Goal: Transaction & Acquisition: Purchase product/service

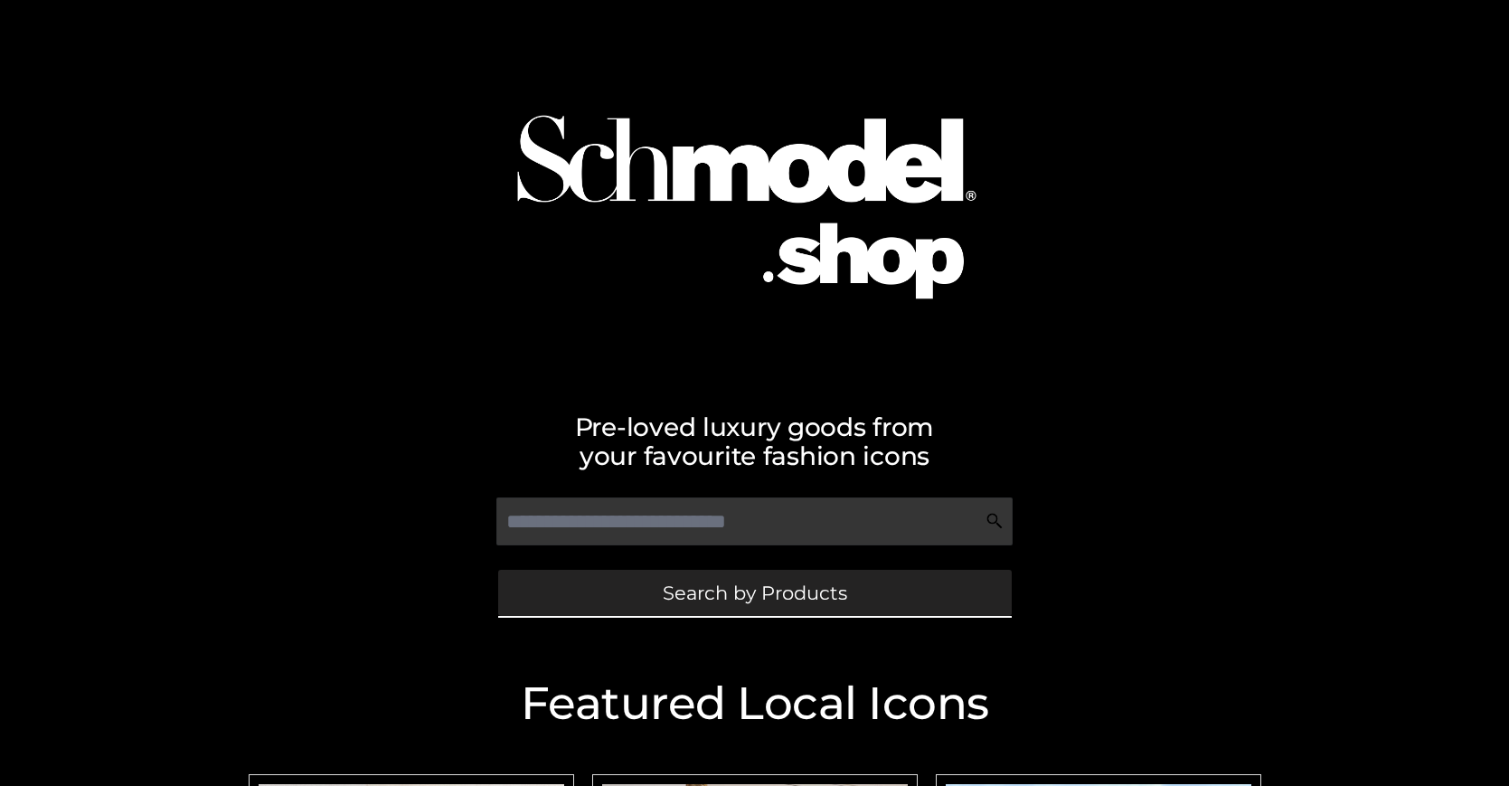
click at [754, 592] on span "Search by Products" at bounding box center [755, 592] width 184 height 19
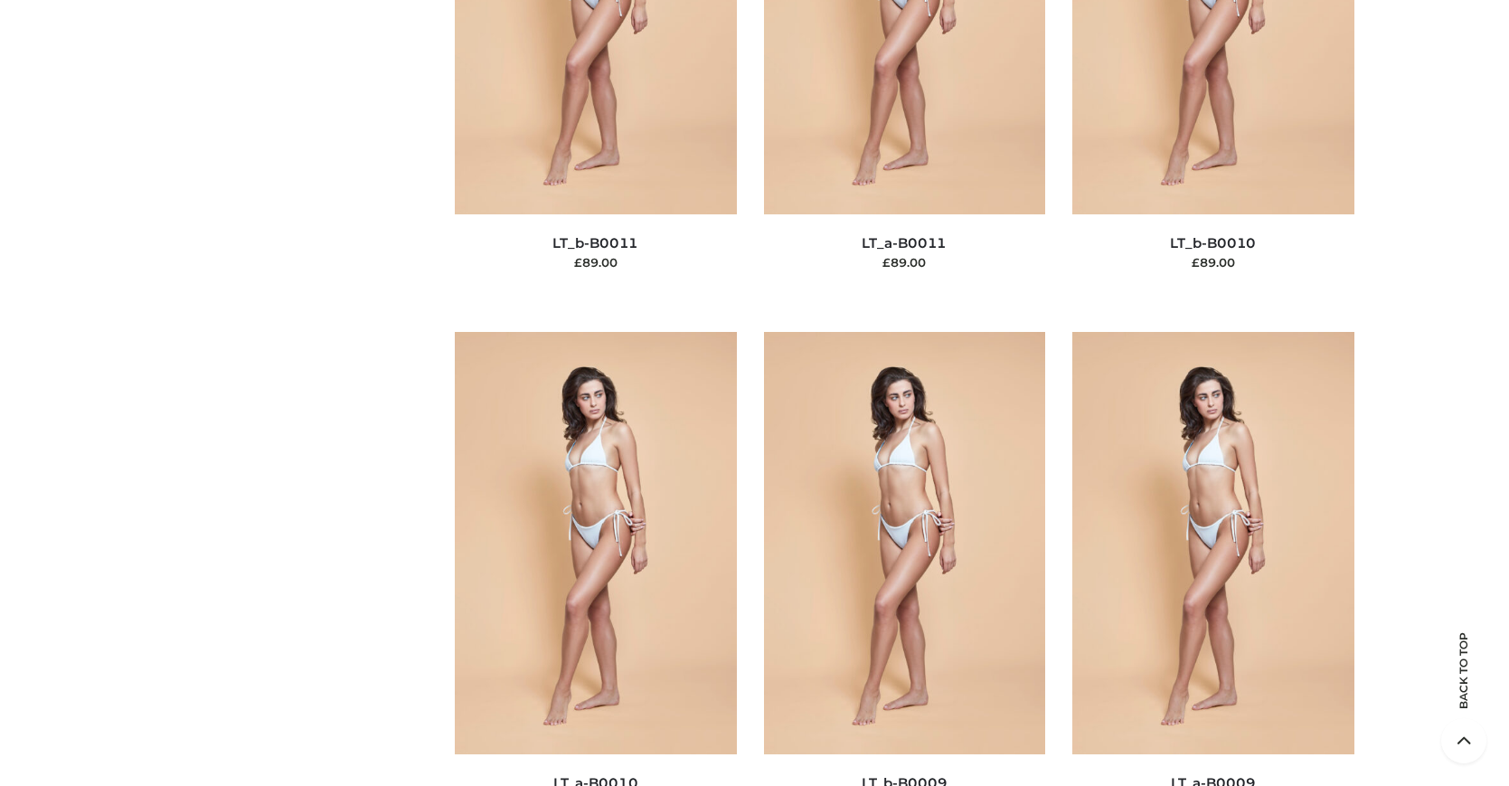
scroll to position [195, 0]
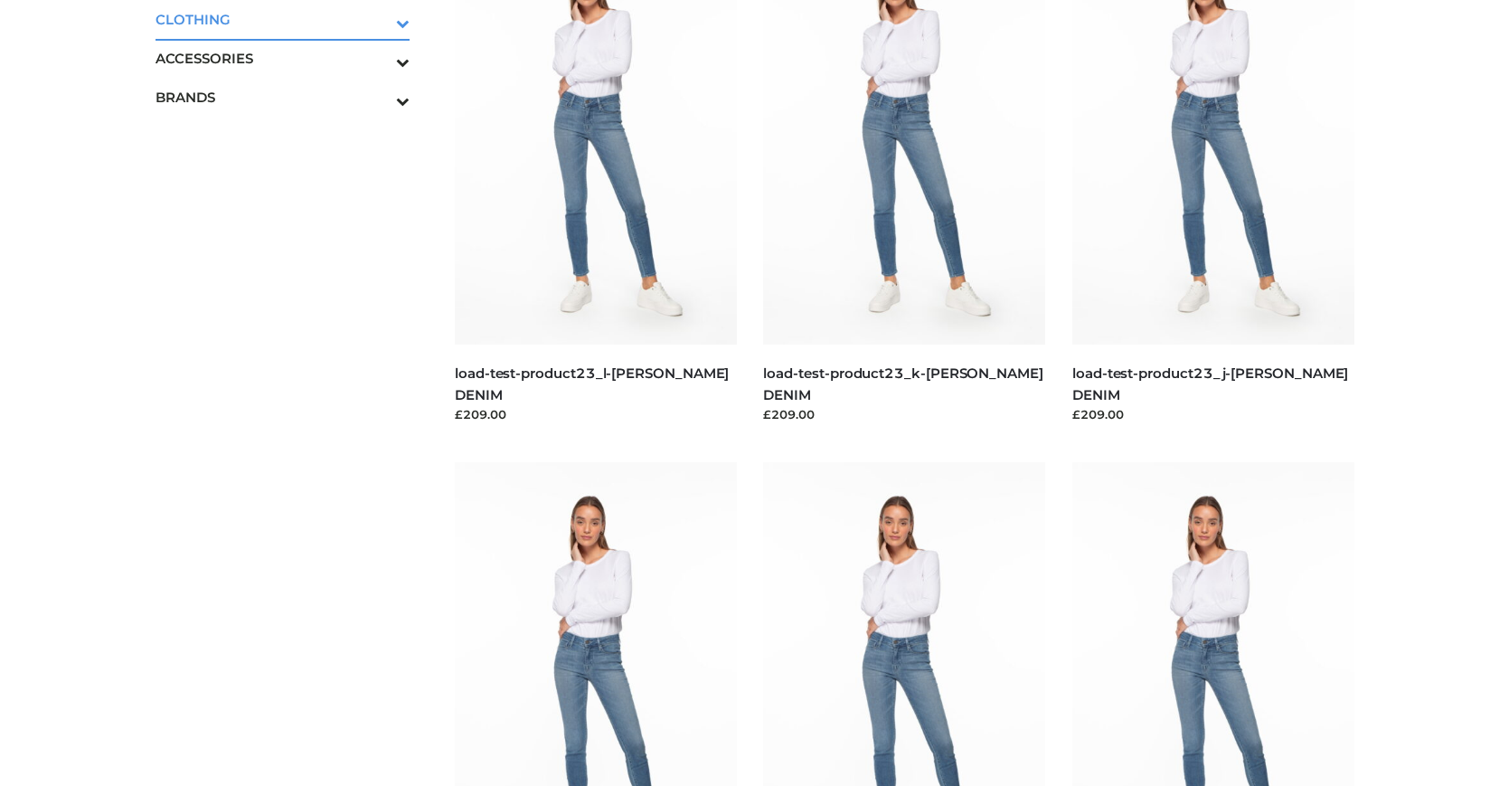
click at [378, 19] on icon "Toggle Submenu" at bounding box center [308, 23] width 203 height 21
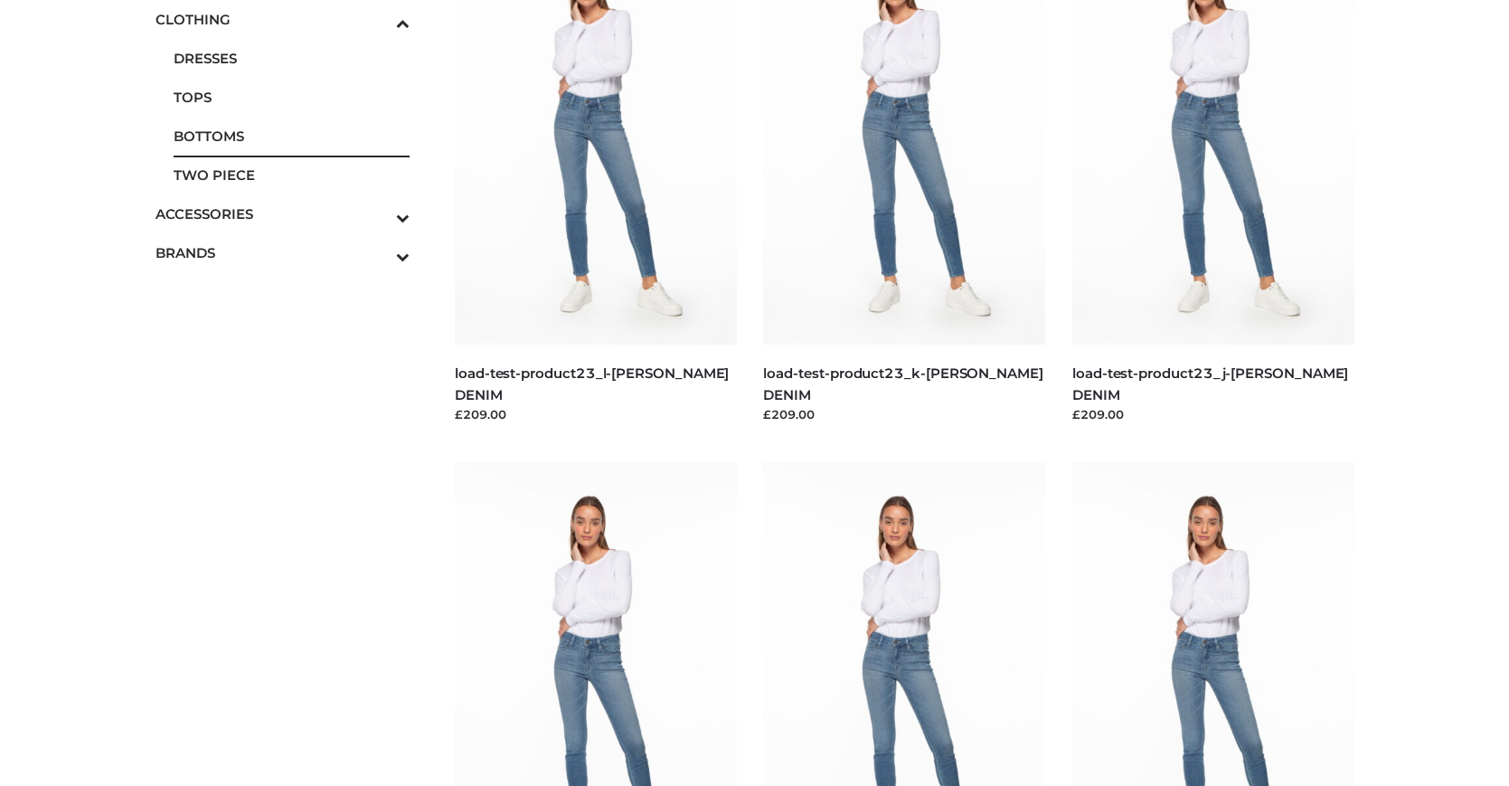
click at [291, 136] on span "BOTTOMS" at bounding box center [292, 136] width 237 height 21
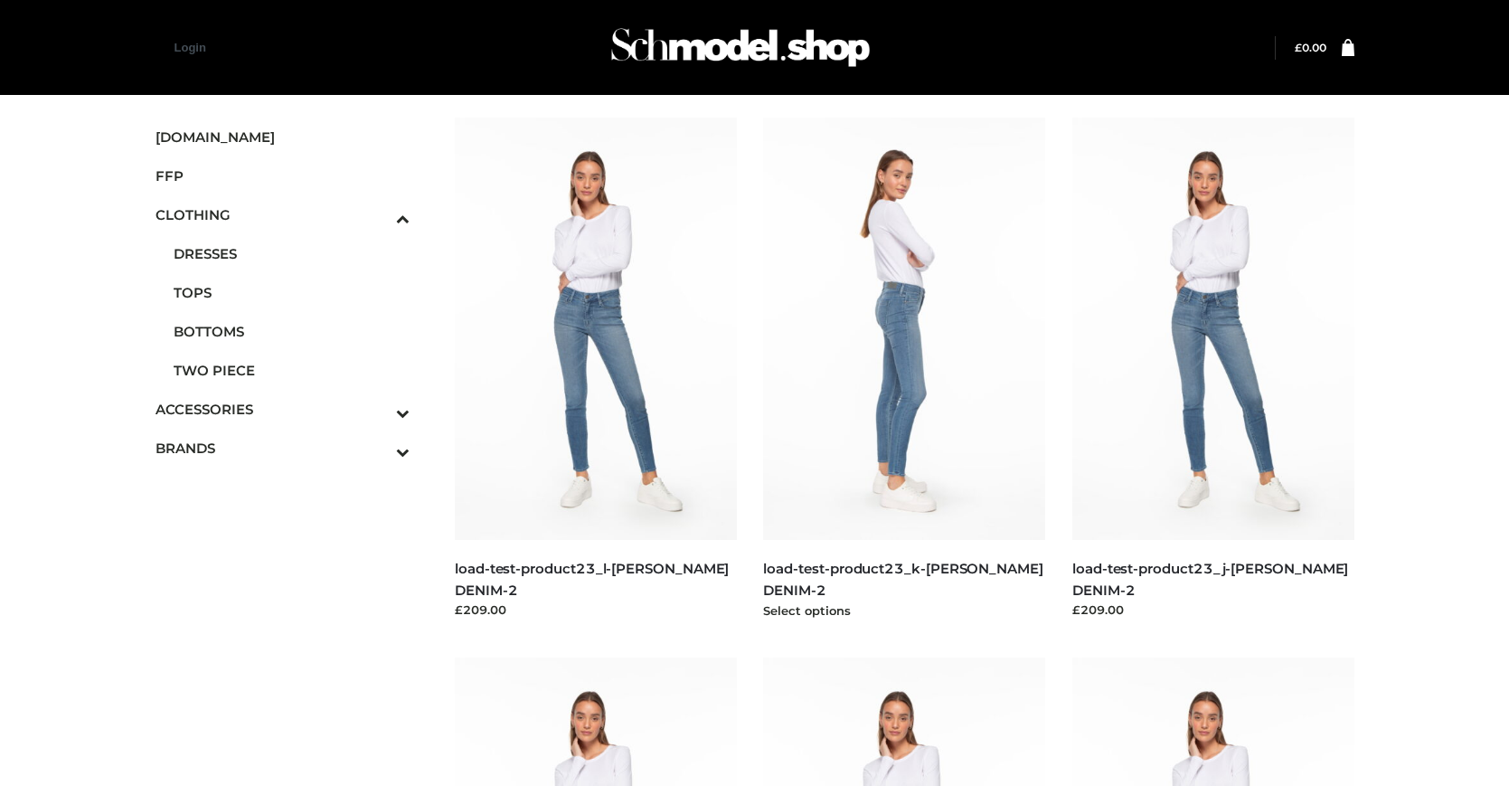
click at [904, 369] on img at bounding box center [904, 329] width 282 height 422
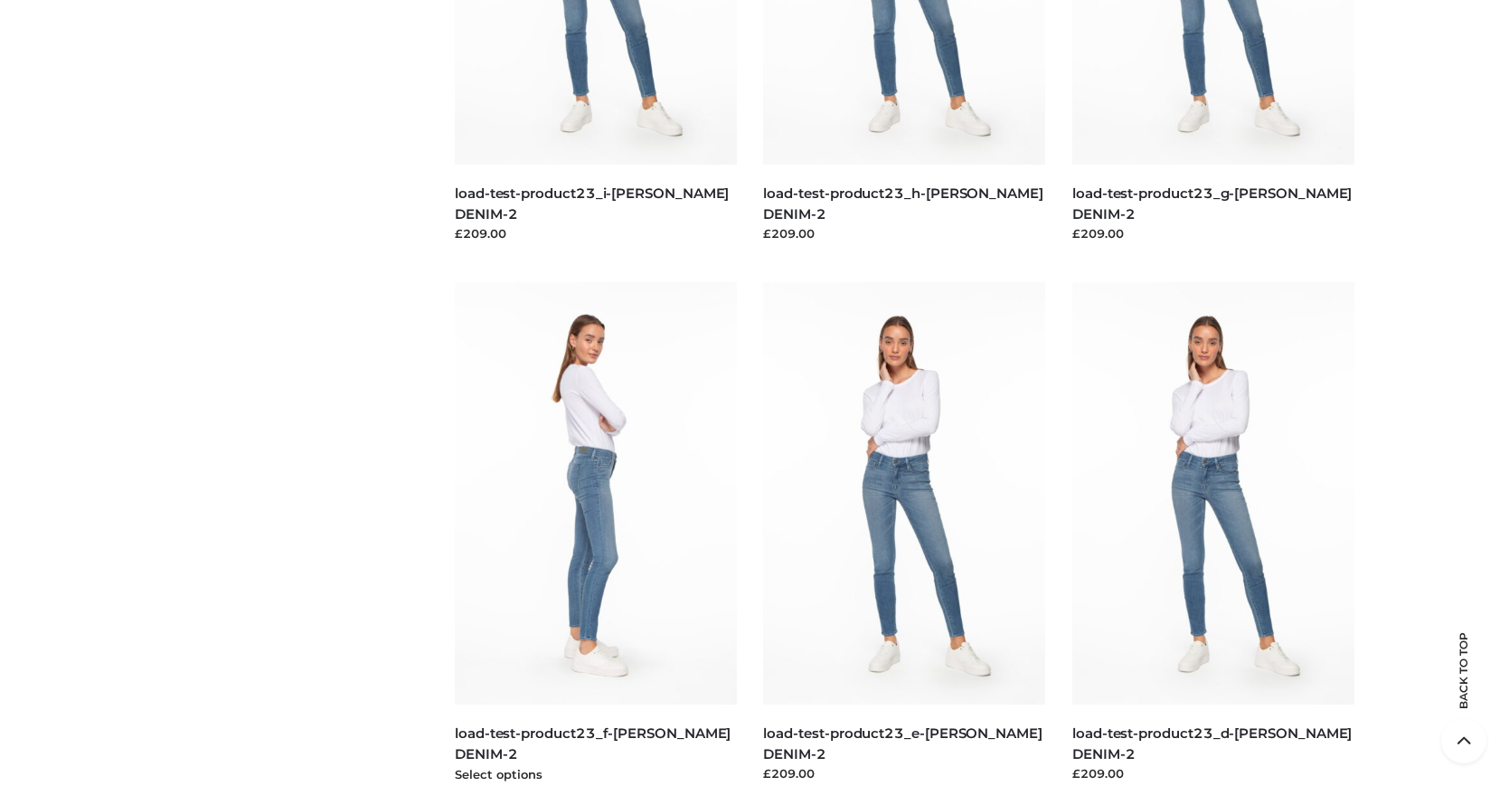
click at [595, 534] on img at bounding box center [596, 493] width 282 height 422
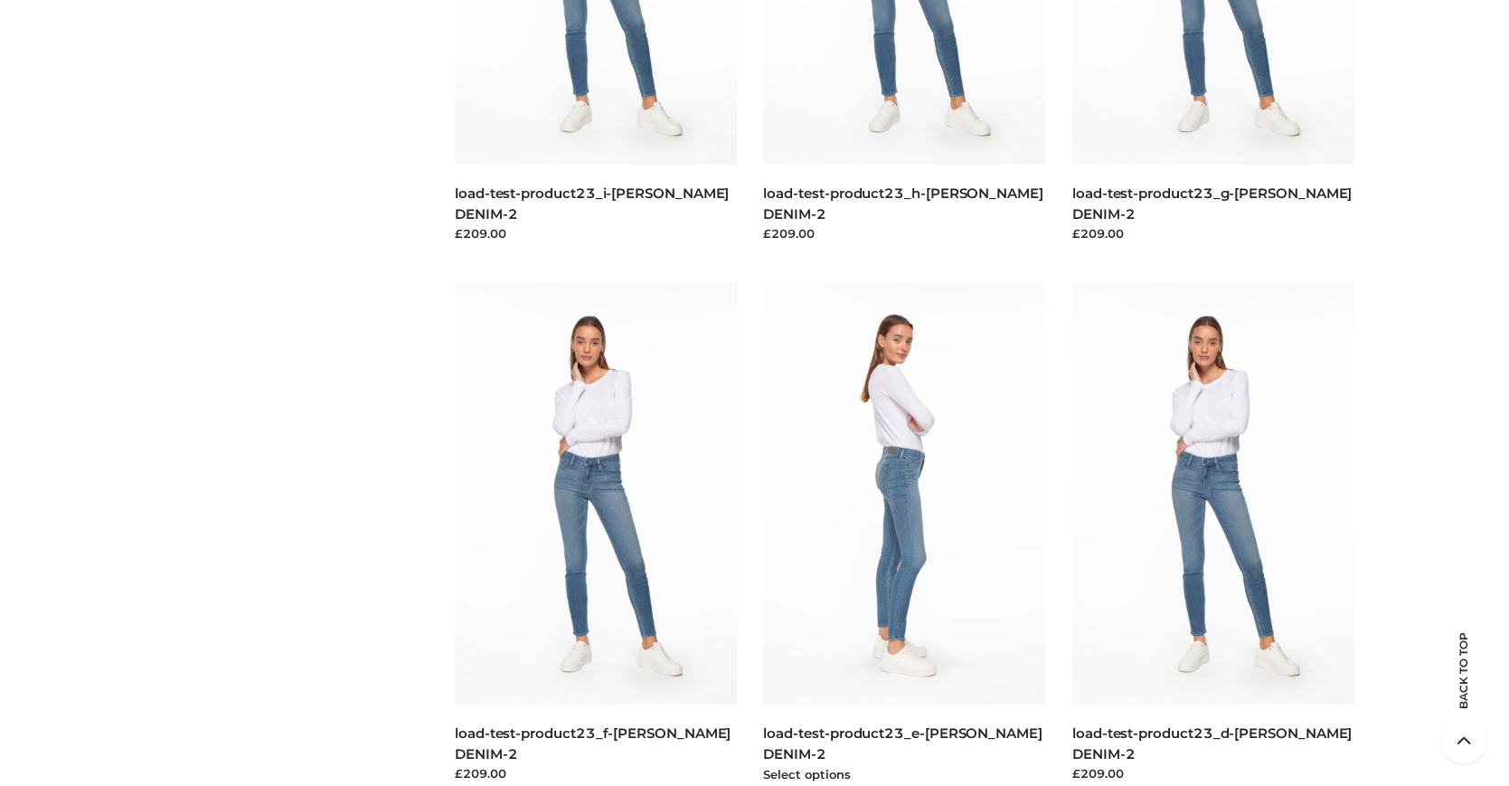
click at [904, 534] on img at bounding box center [904, 493] width 282 height 422
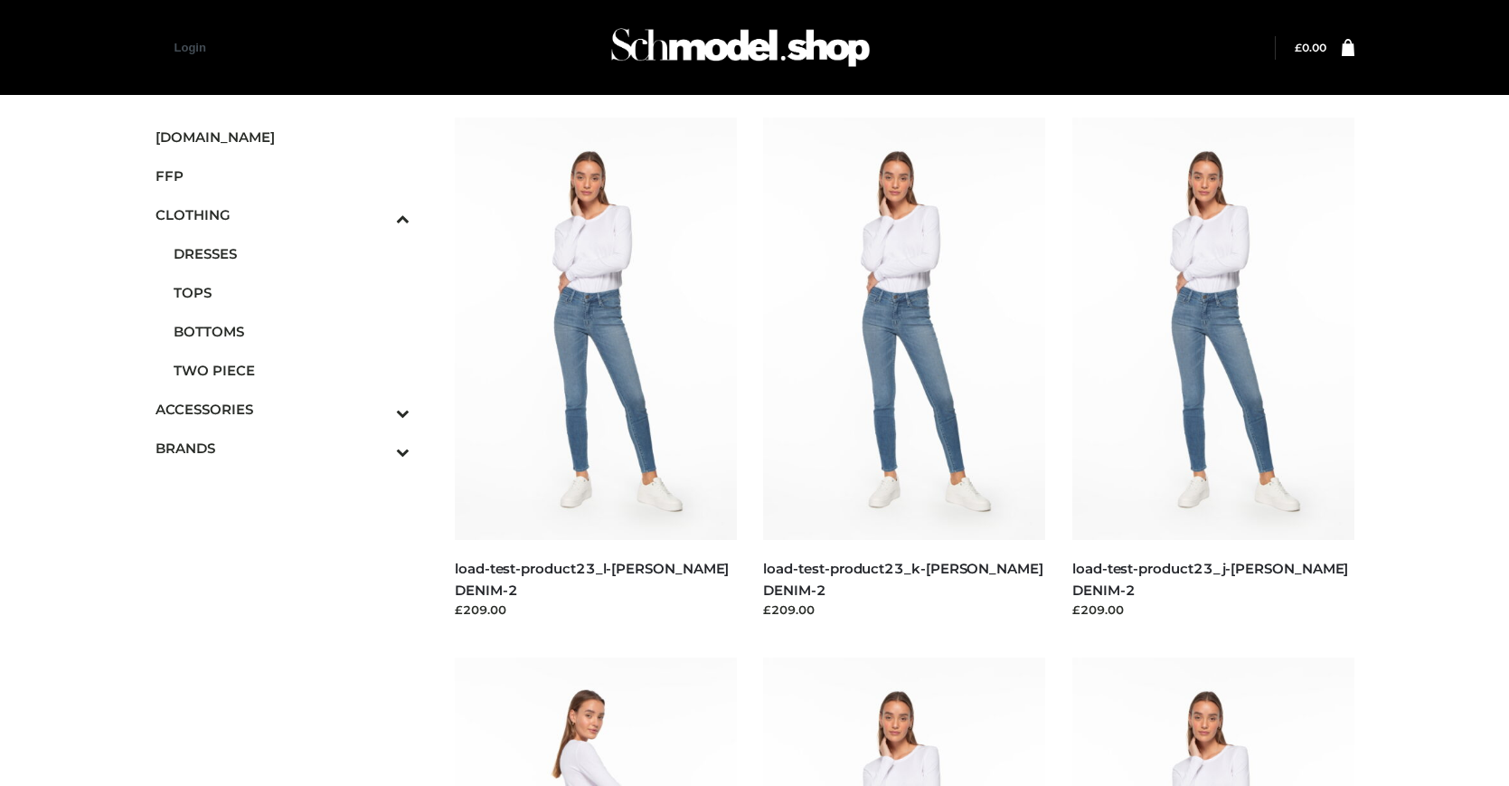
click at [378, 448] on icon "Toggle Submenu" at bounding box center [308, 451] width 203 height 21
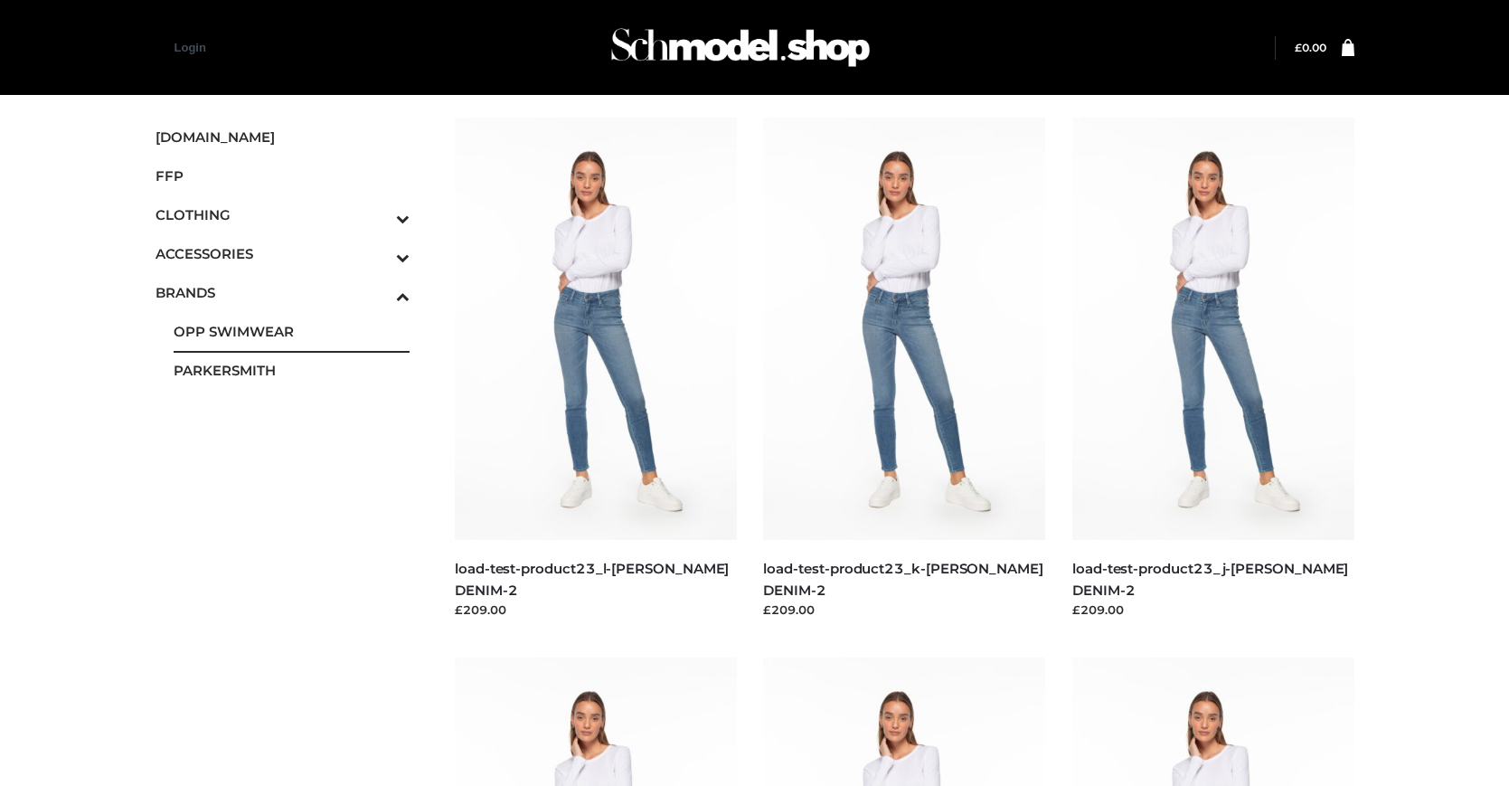
click at [291, 331] on span "OPP SWIMWEAR" at bounding box center [292, 331] width 237 height 21
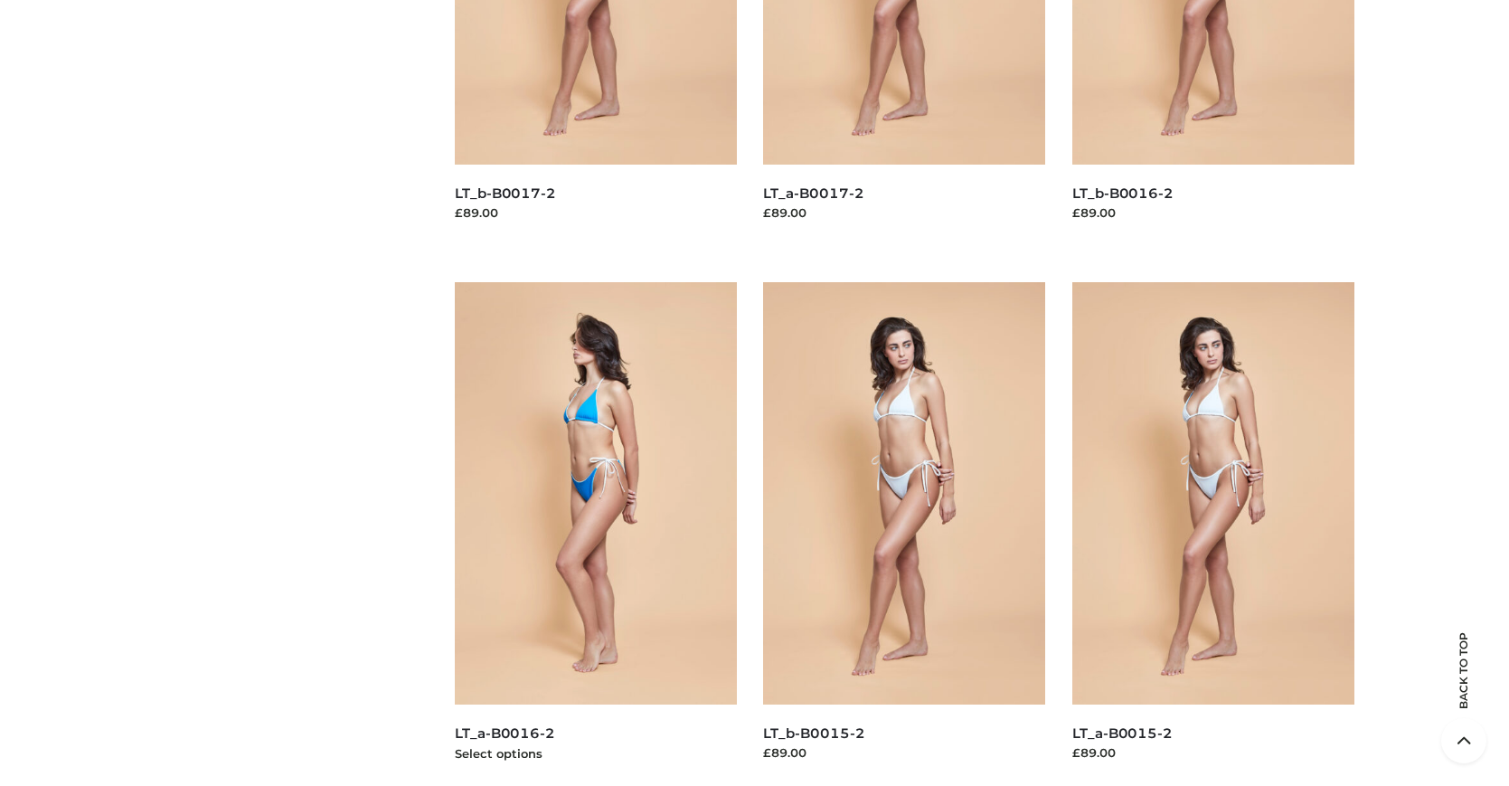
click at [595, 534] on img at bounding box center [596, 493] width 282 height 422
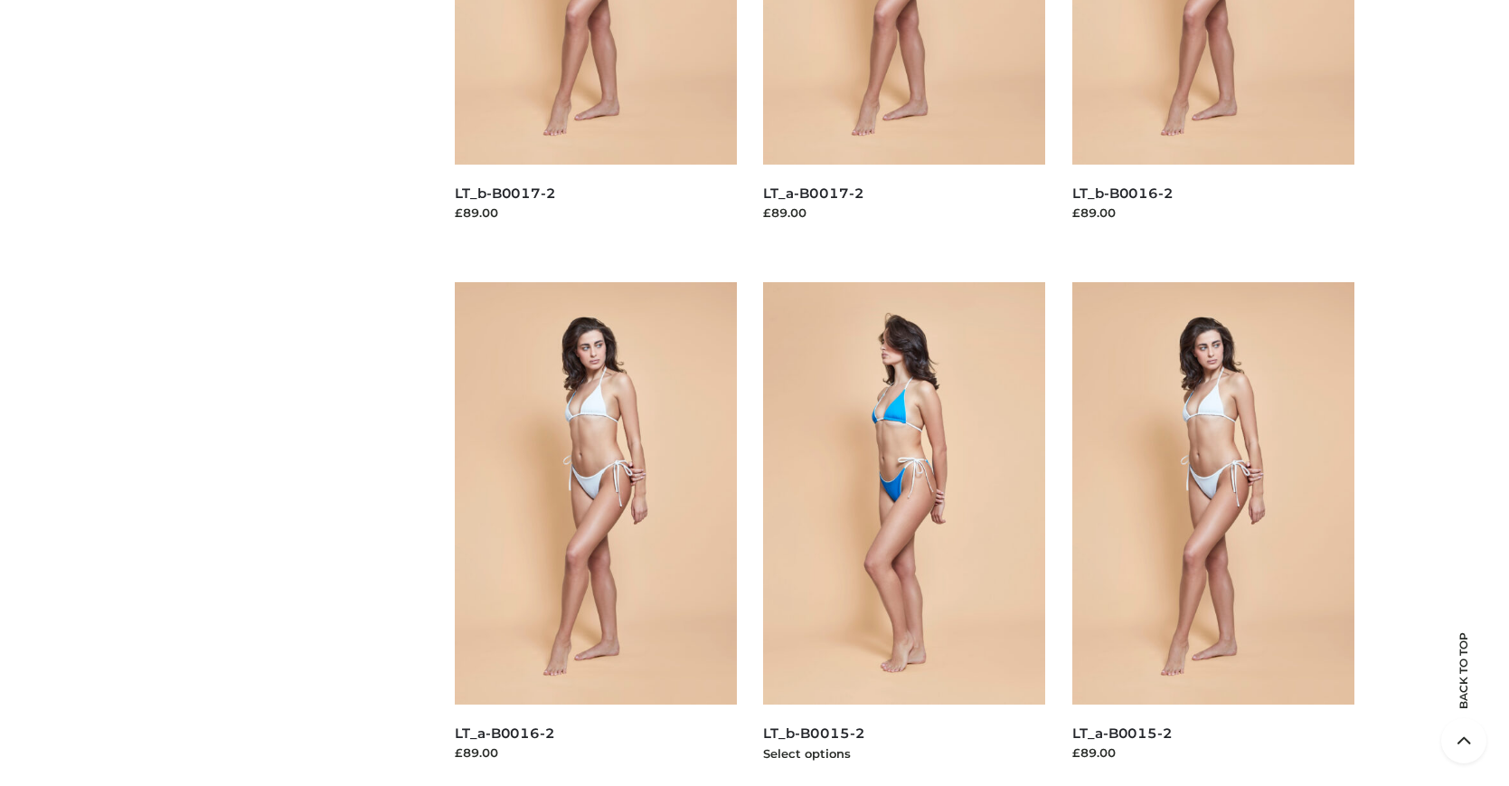
click at [904, 534] on img at bounding box center [904, 493] width 282 height 422
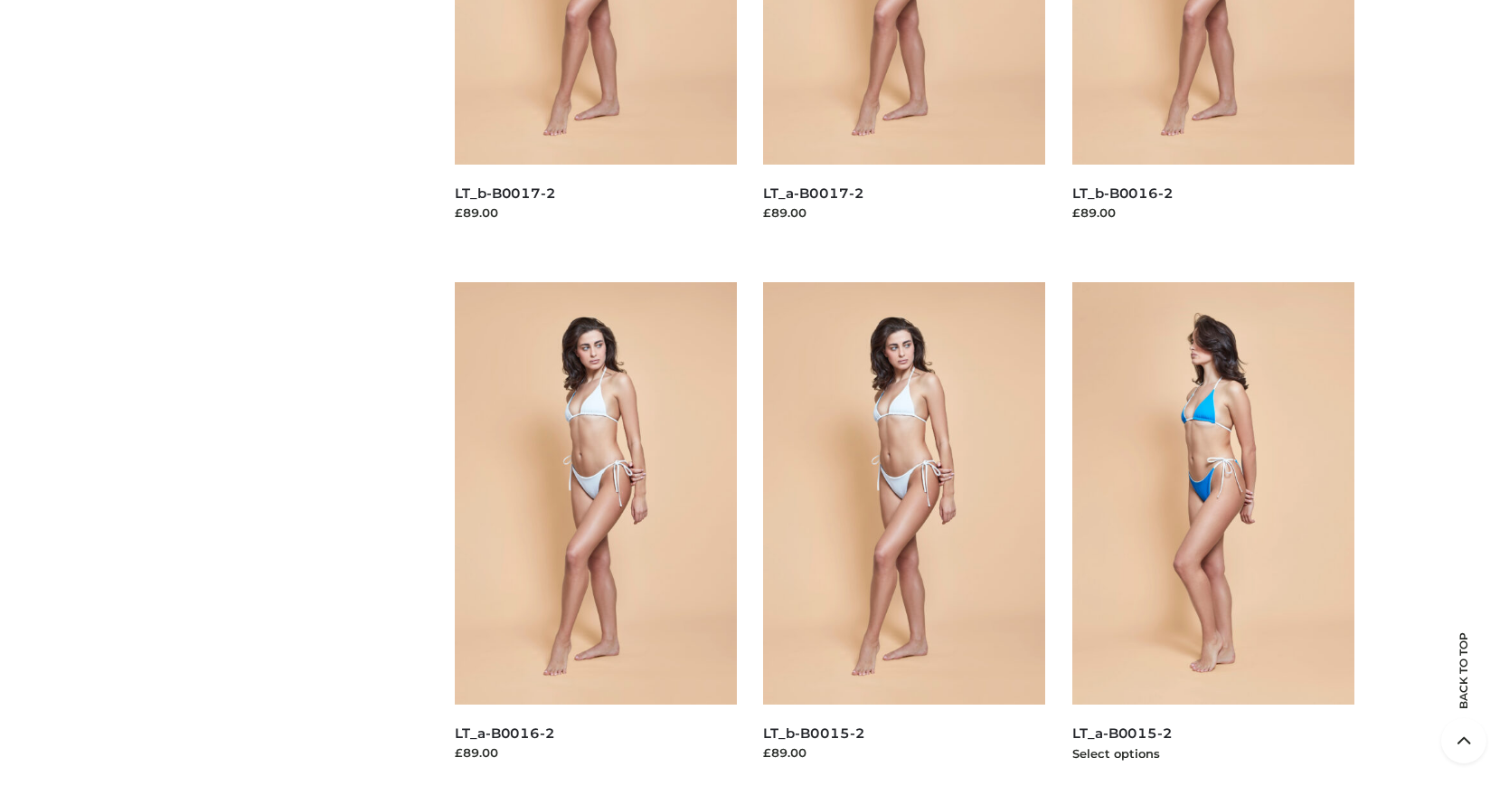
click at [1213, 534] on img at bounding box center [1214, 493] width 282 height 422
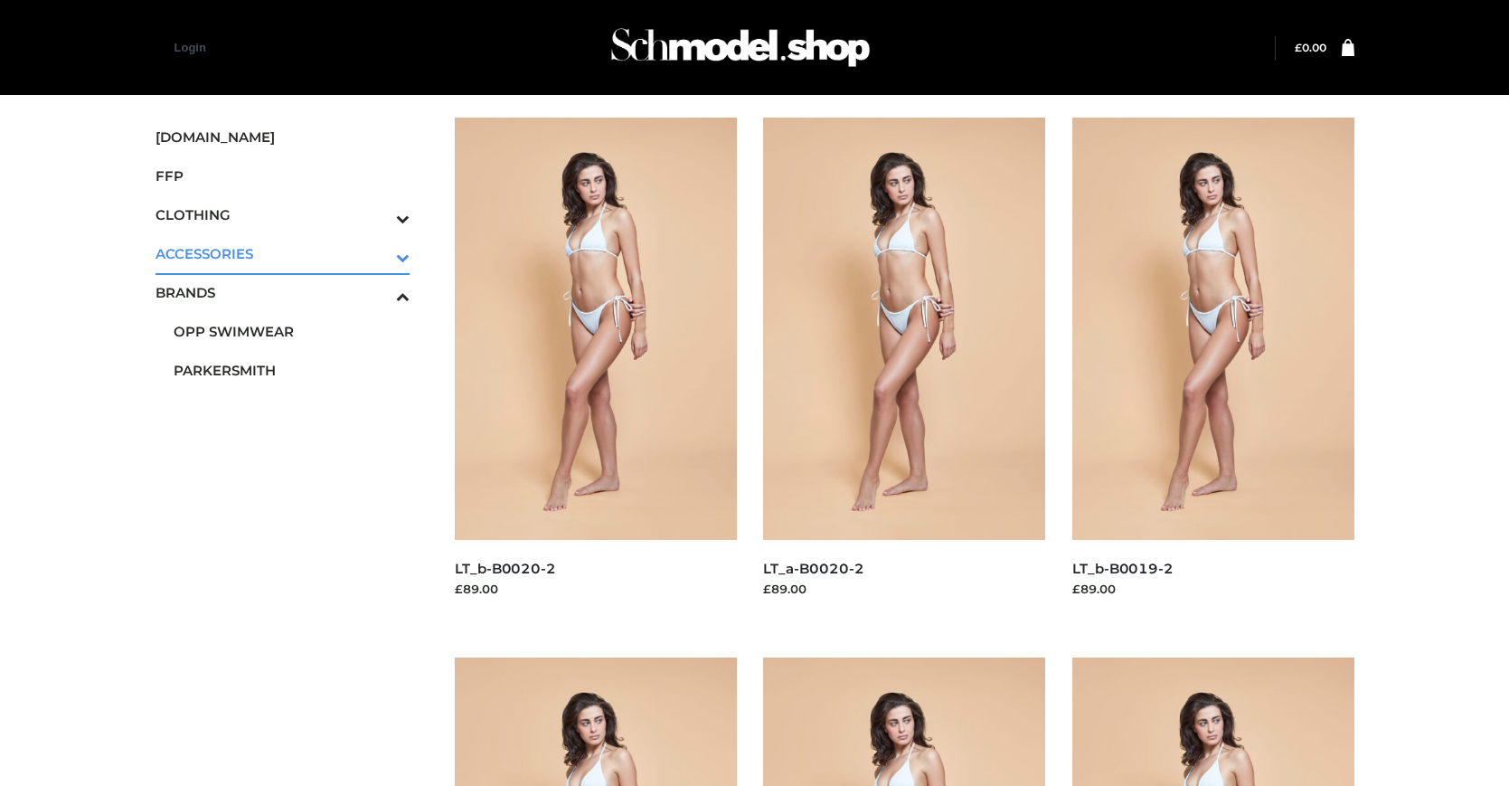
click at [378, 253] on icon "Toggle Submenu" at bounding box center [308, 257] width 203 height 21
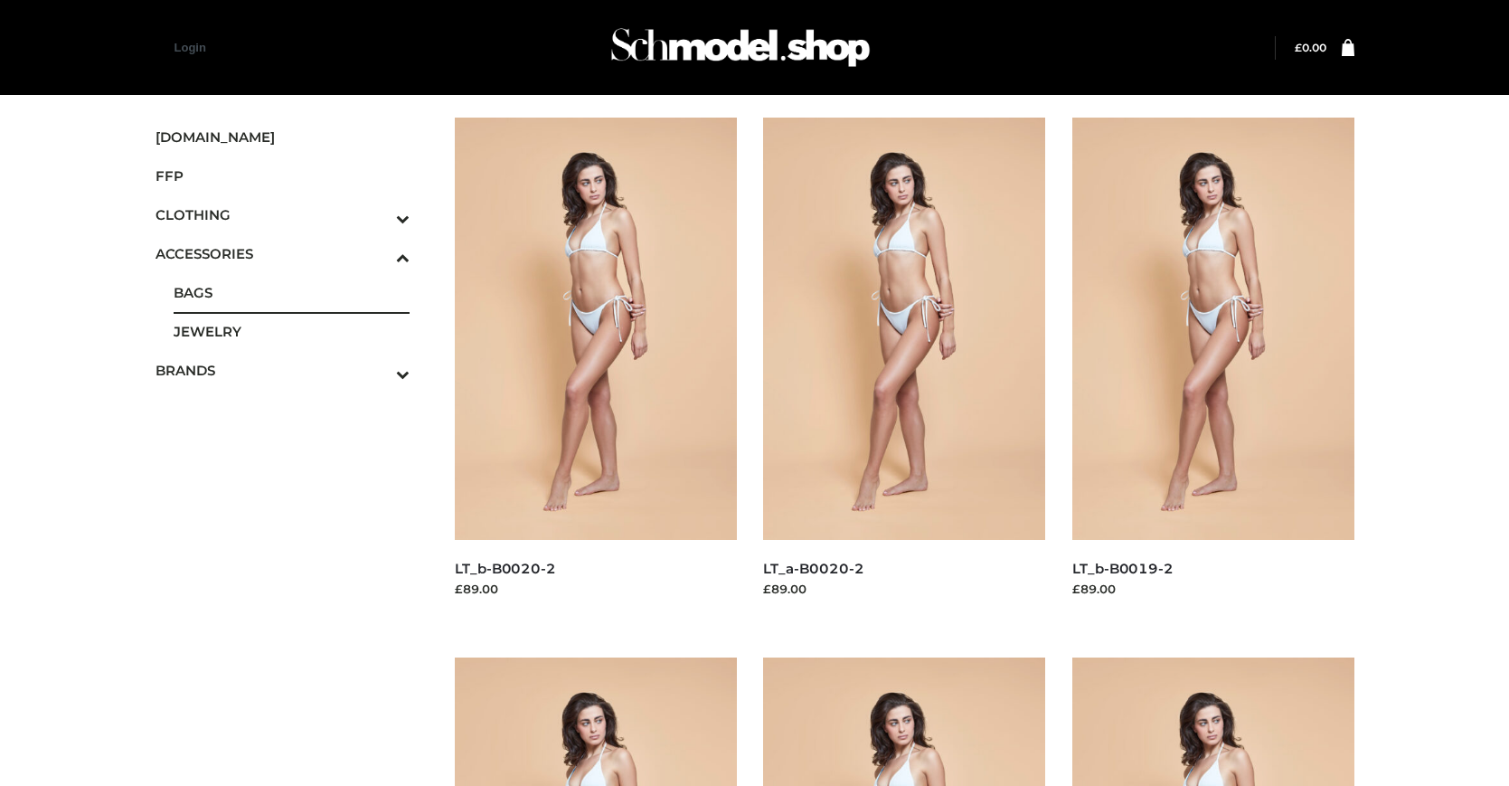
click at [291, 292] on span "BAGS" at bounding box center [292, 292] width 237 height 21
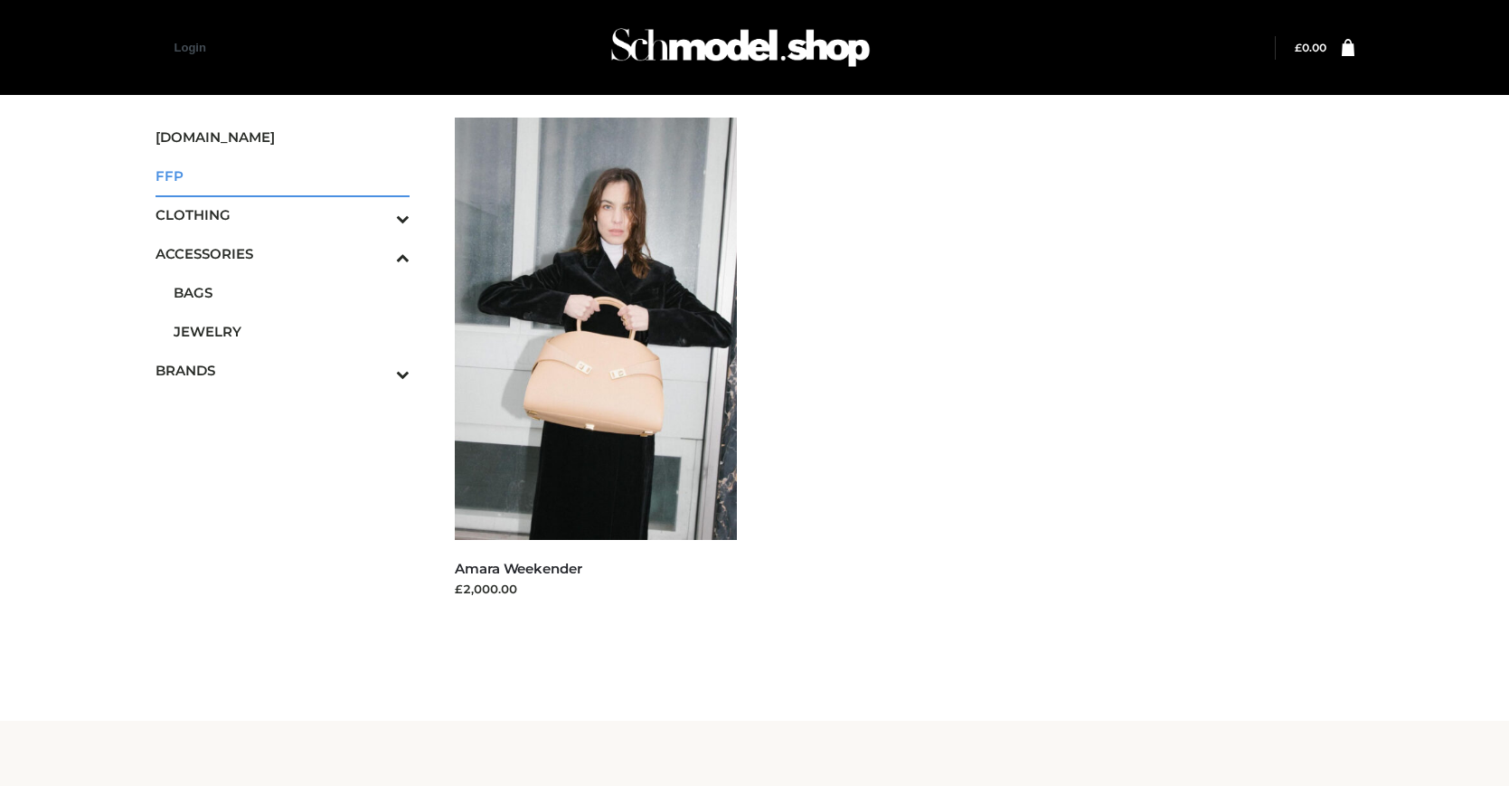
click at [282, 175] on span "FFP" at bounding box center [283, 175] width 255 height 21
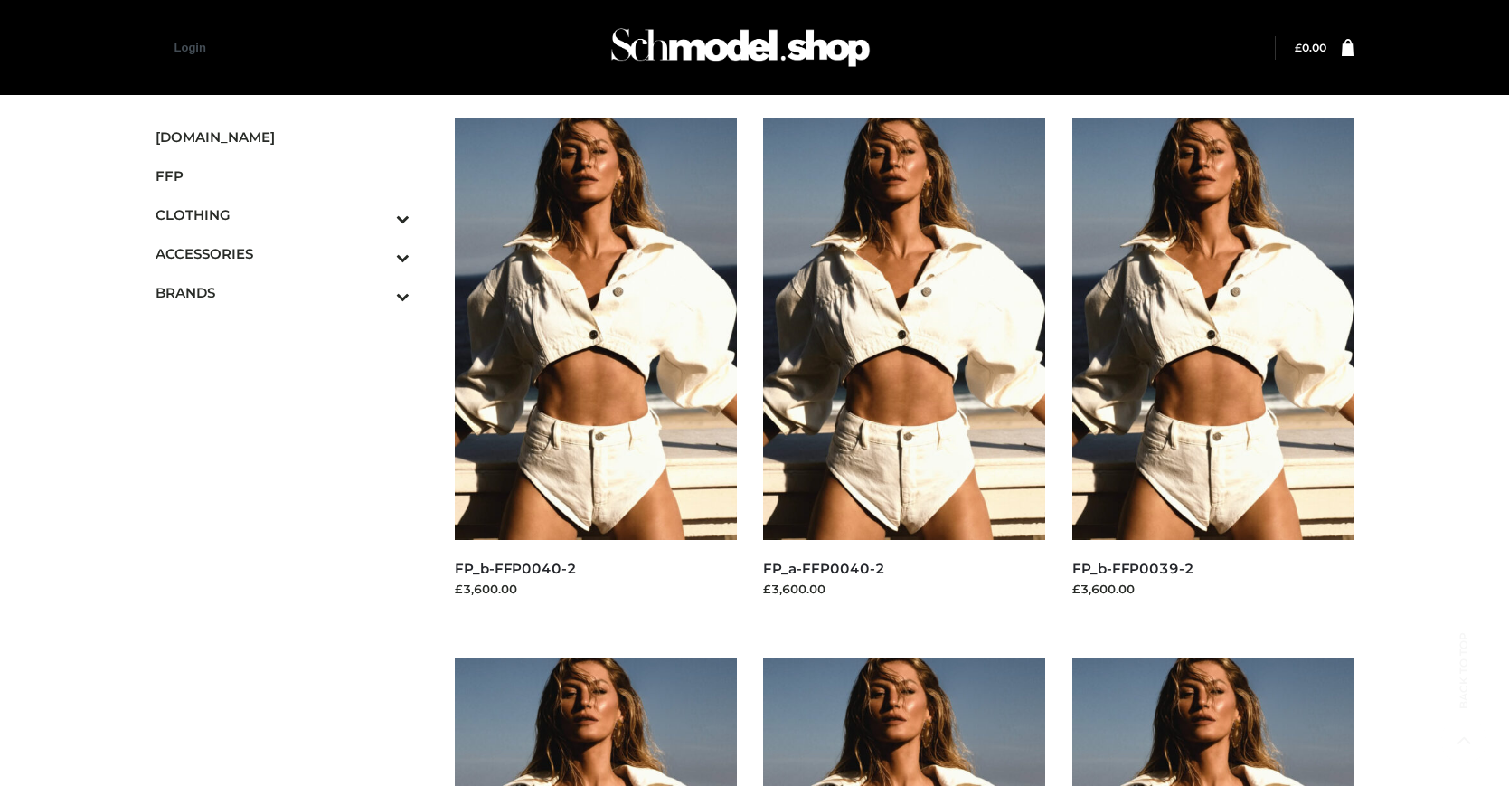
scroll to position [916, 0]
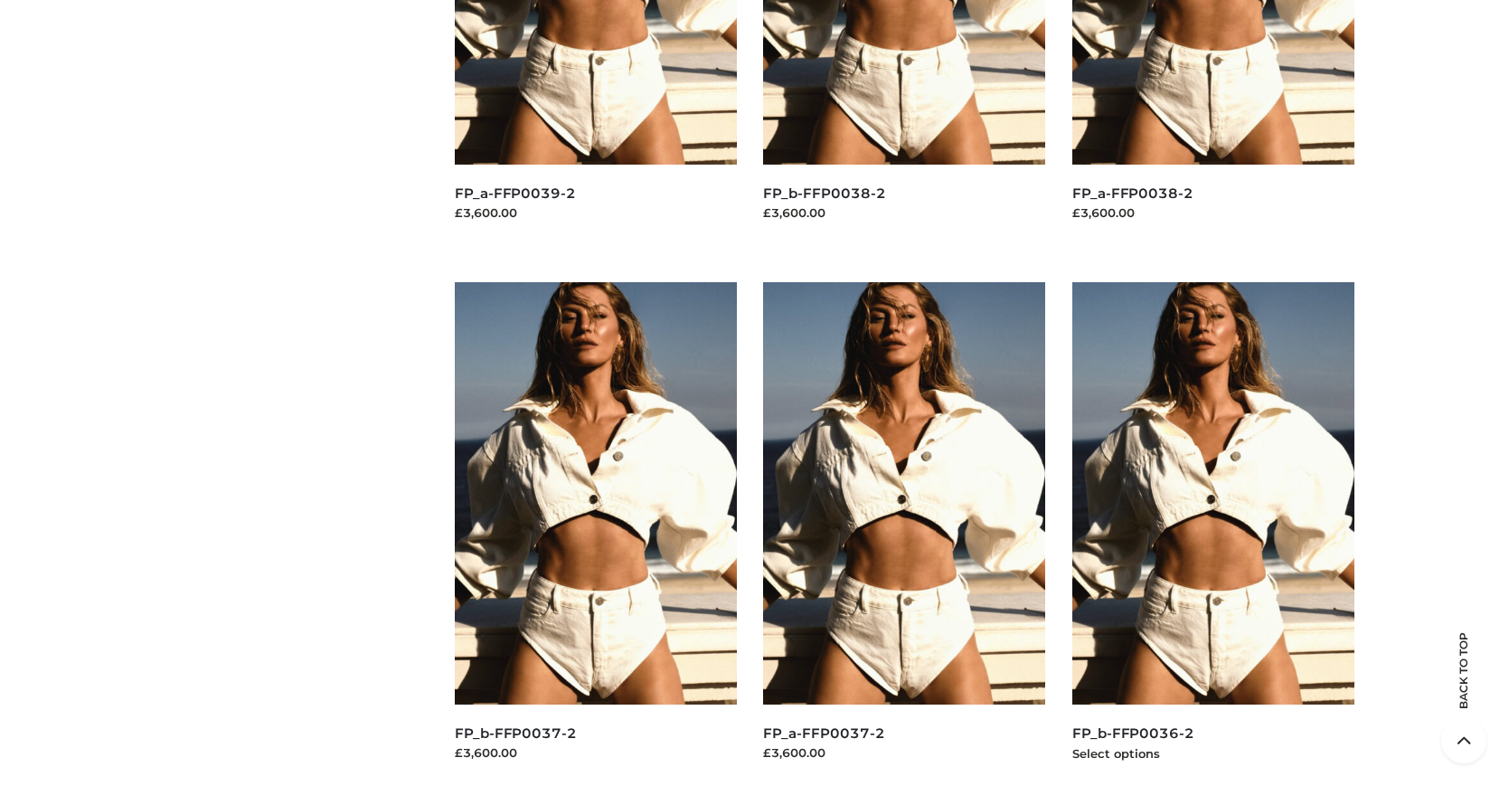
click at [1213, 534] on img at bounding box center [1214, 493] width 282 height 422
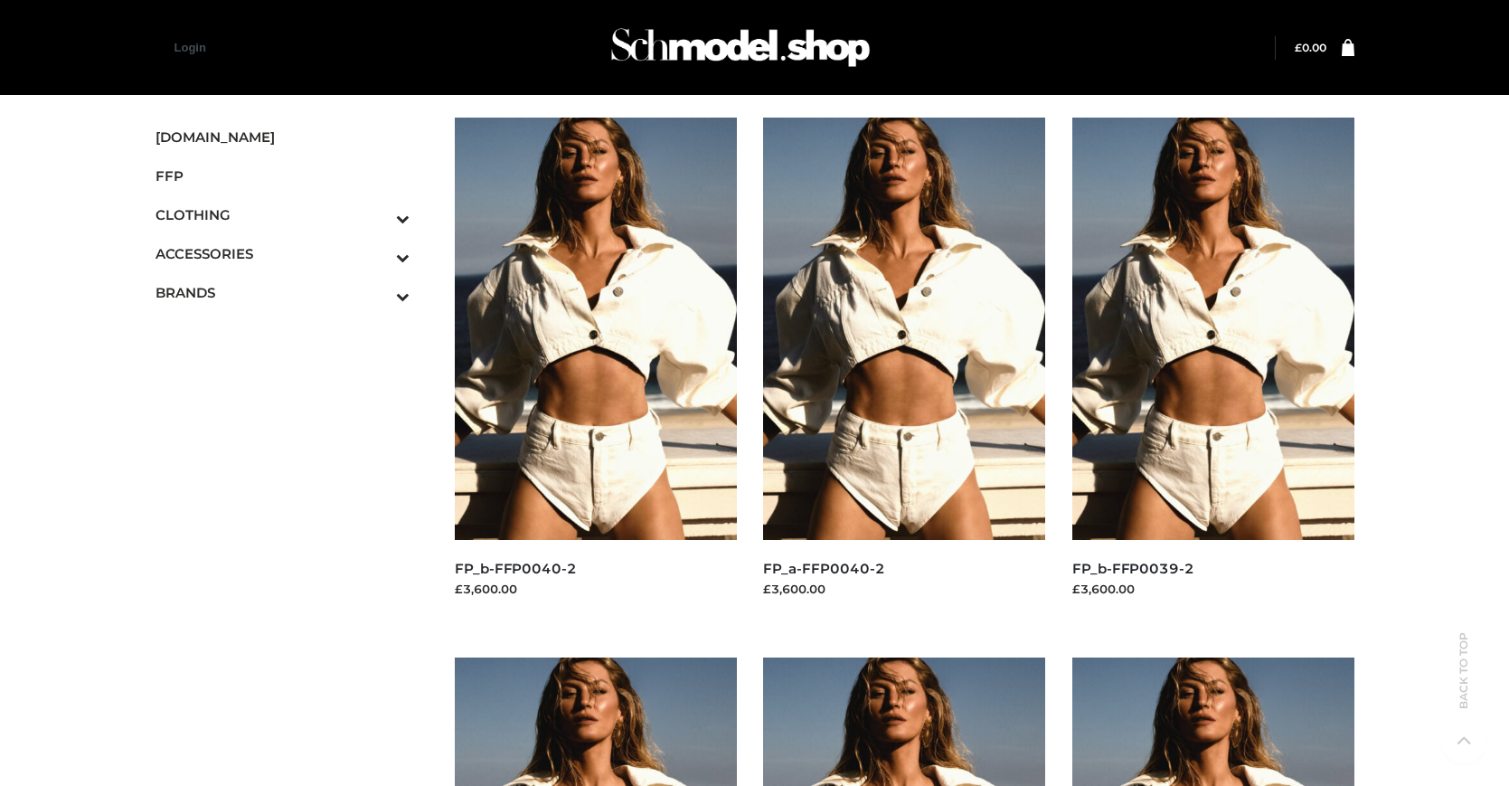
scroll to position [1456, 0]
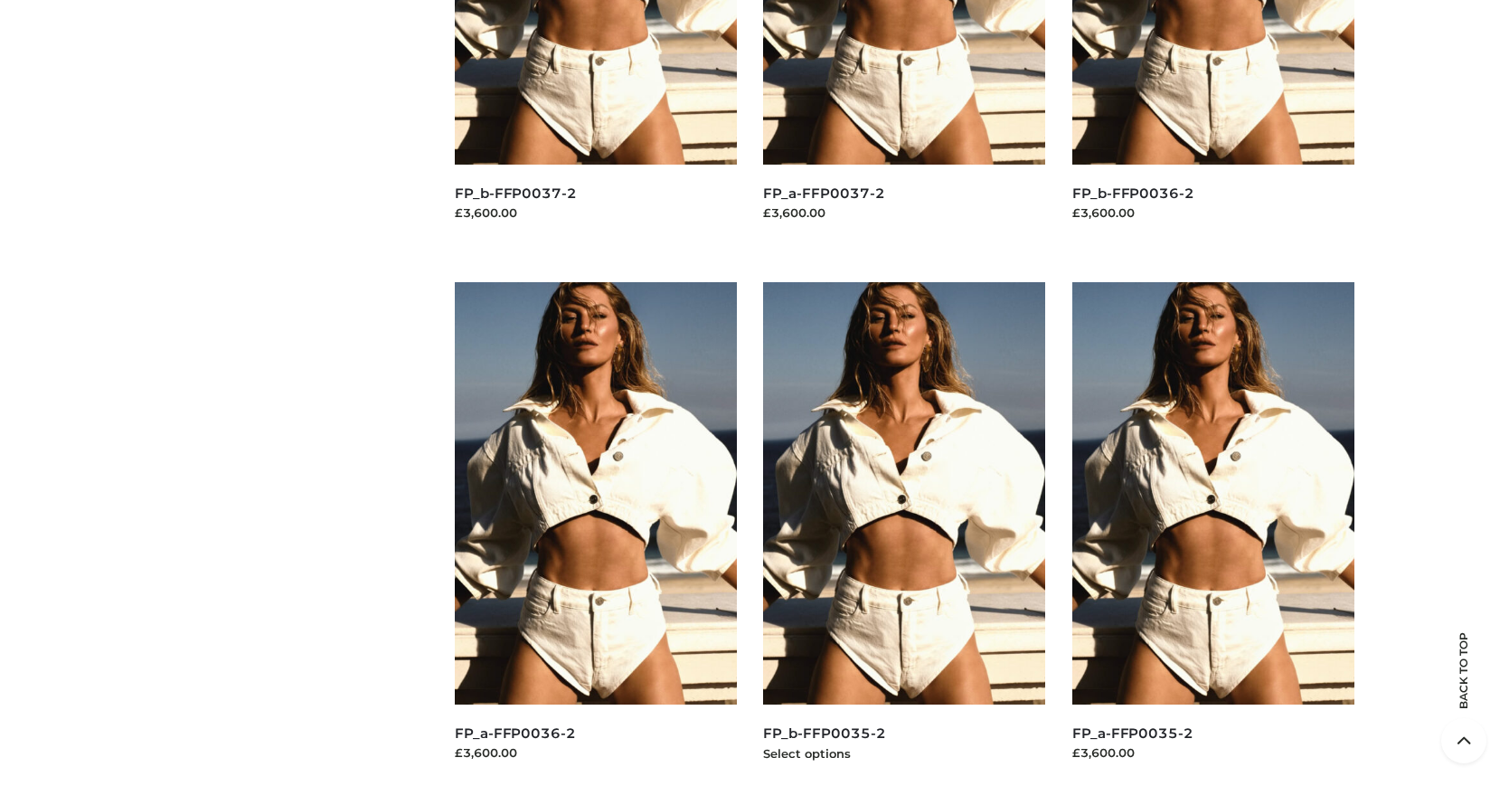
click at [904, 534] on img at bounding box center [904, 493] width 282 height 422
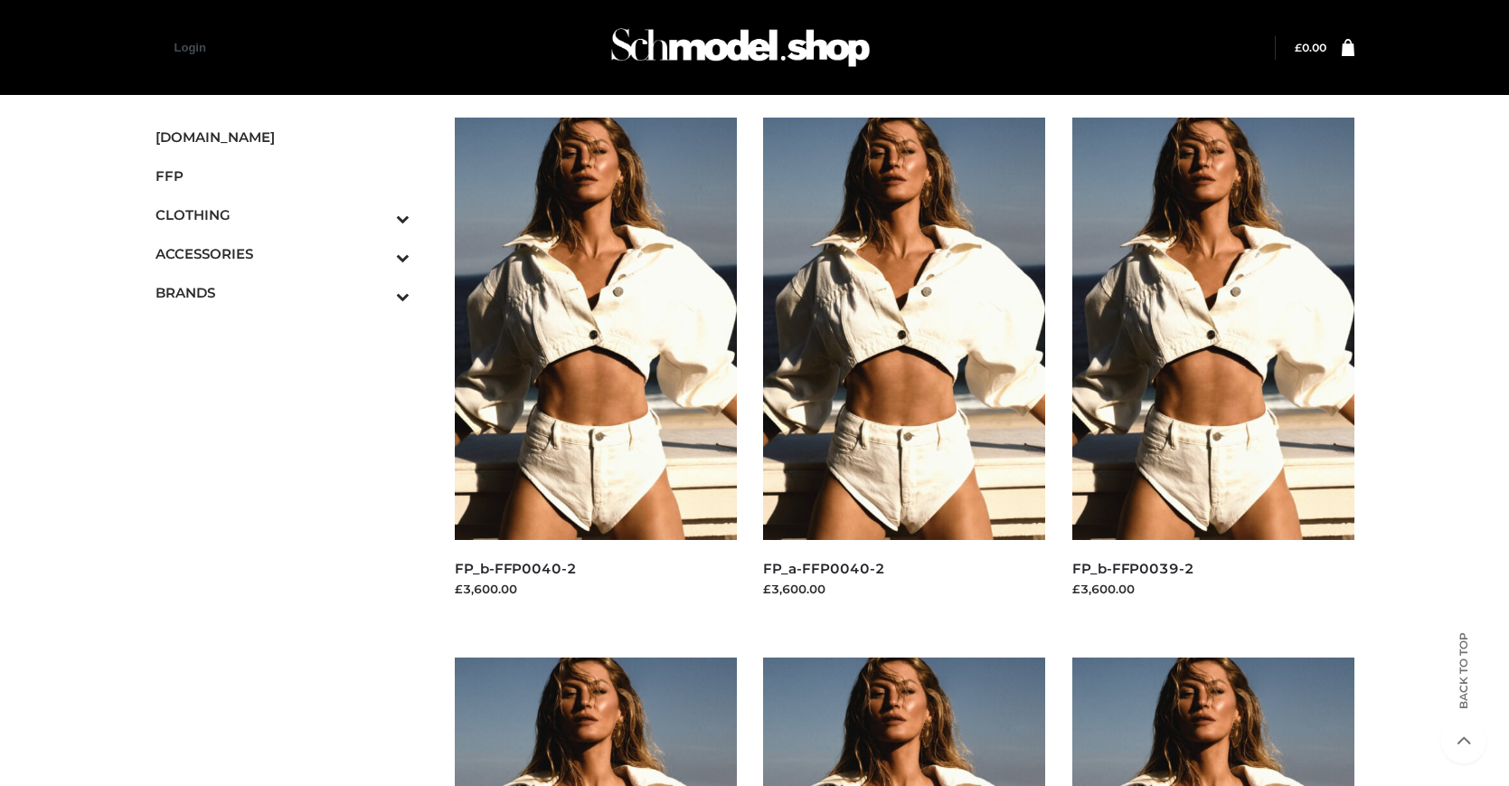
scroll to position [916, 0]
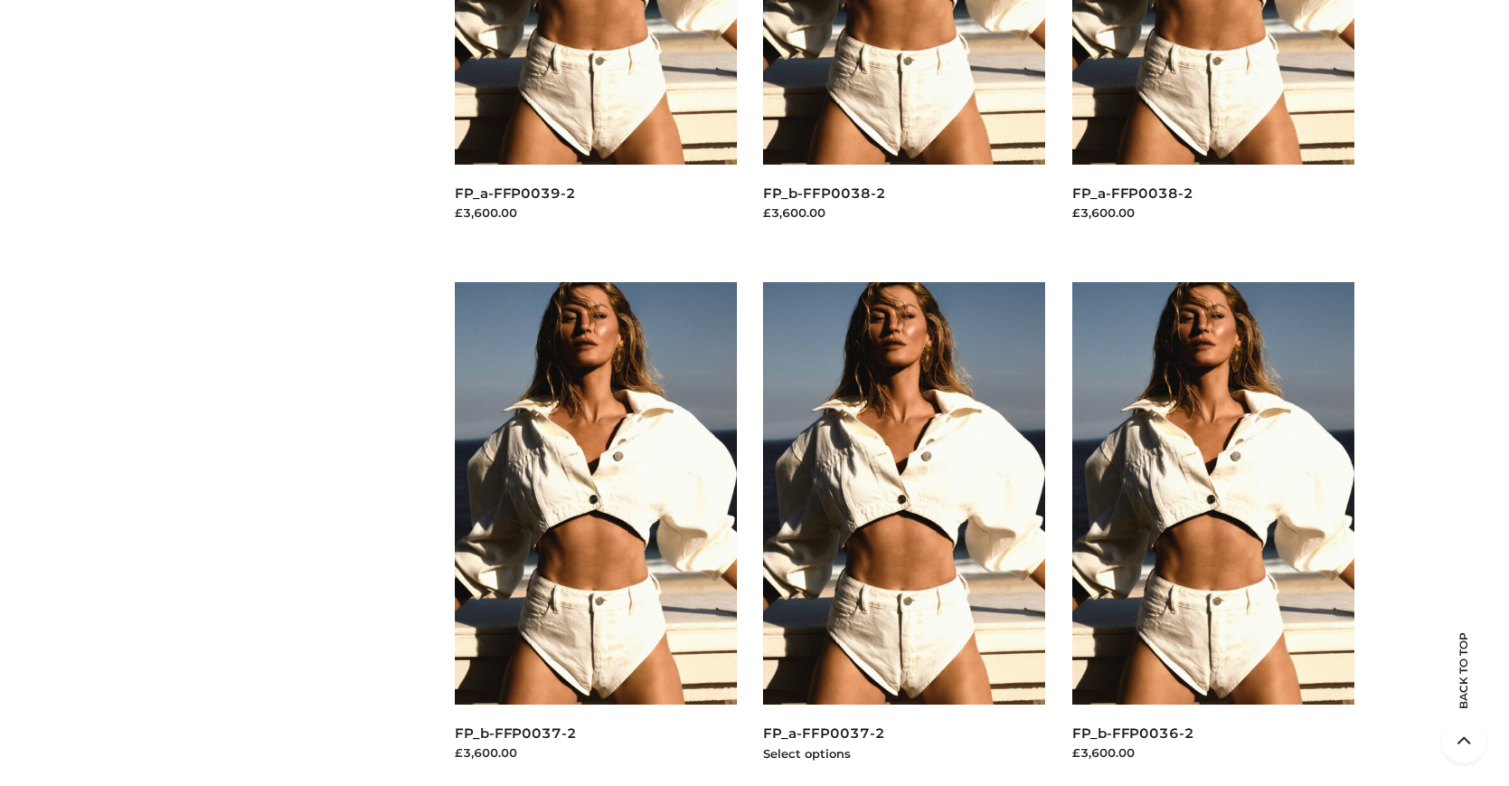
click at [904, 534] on img at bounding box center [904, 493] width 282 height 422
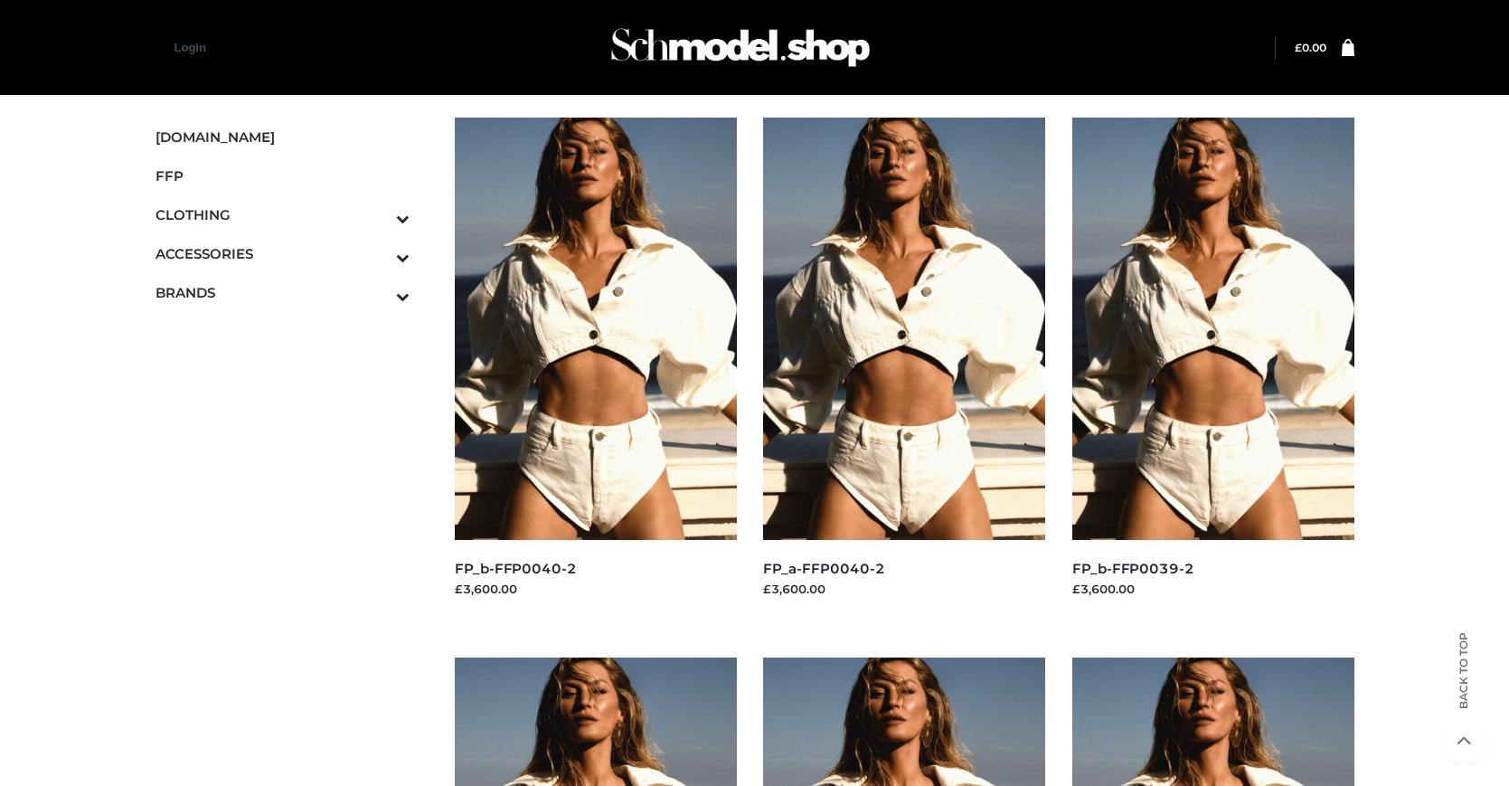
scroll to position [1456, 0]
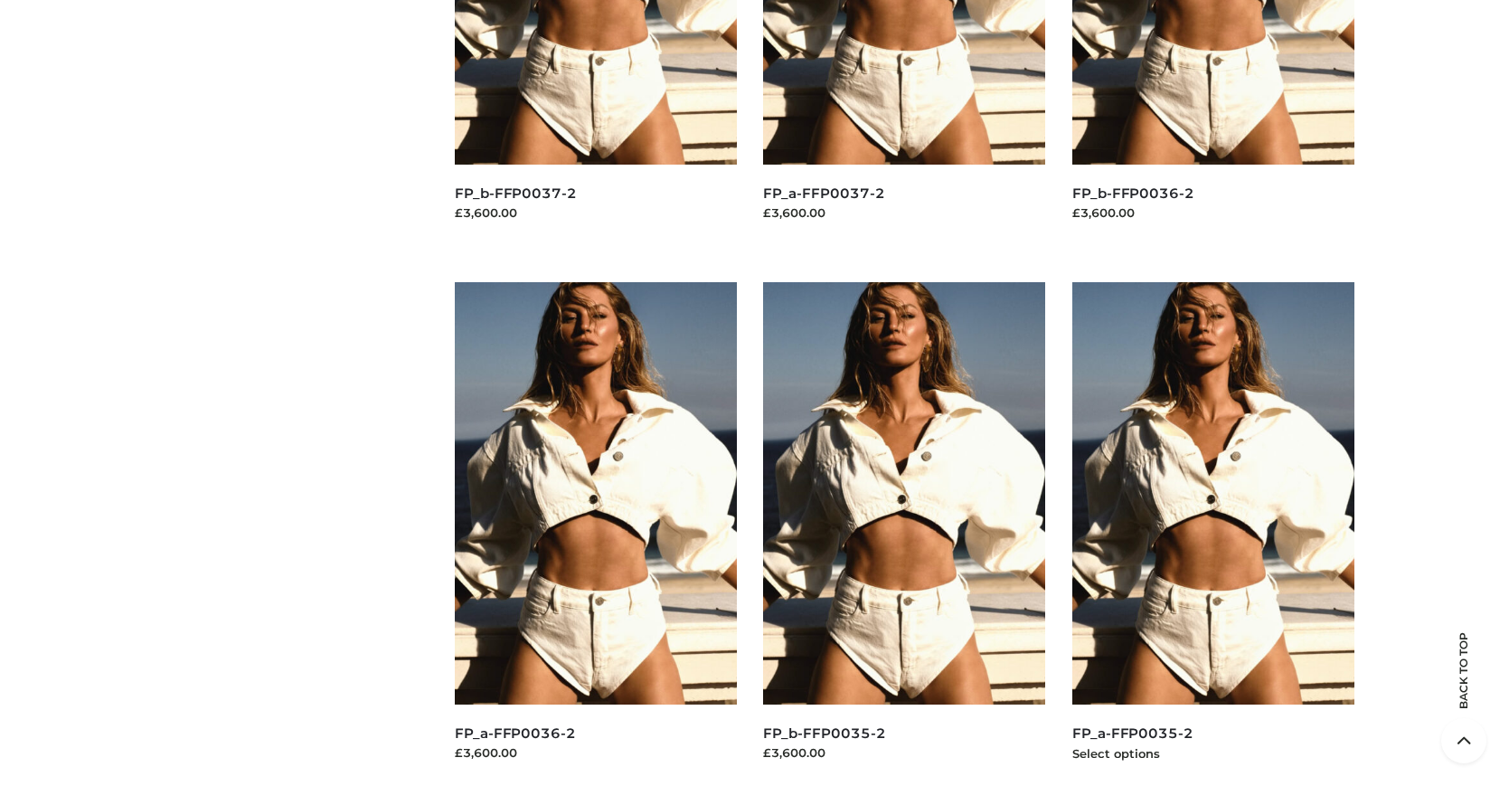
click at [1213, 534] on img at bounding box center [1214, 493] width 282 height 422
